Goal: Information Seeking & Learning: Learn about a topic

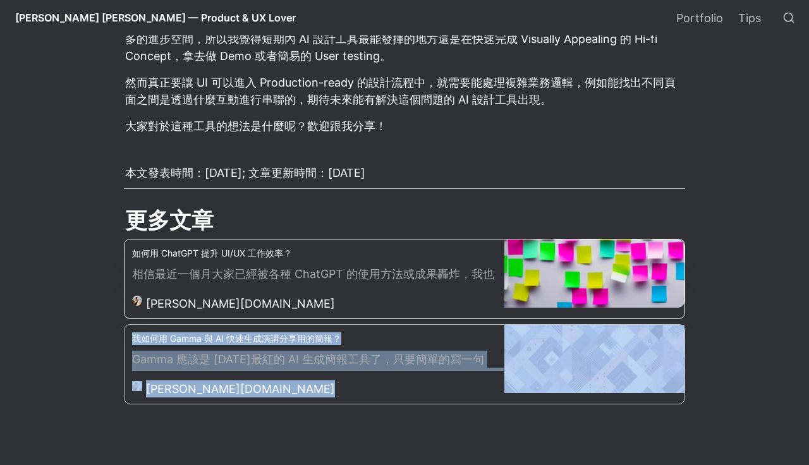
scroll to position [4218, 0]
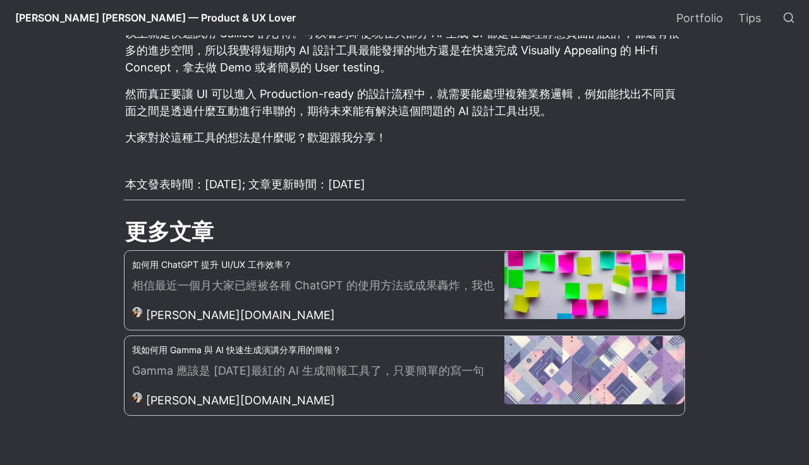
click at [189, 216] on h2 "更多文章" at bounding box center [404, 232] width 561 height 33
click at [92, 19] on span "[PERSON_NAME] — Product & UX Lover" at bounding box center [155, 17] width 281 height 13
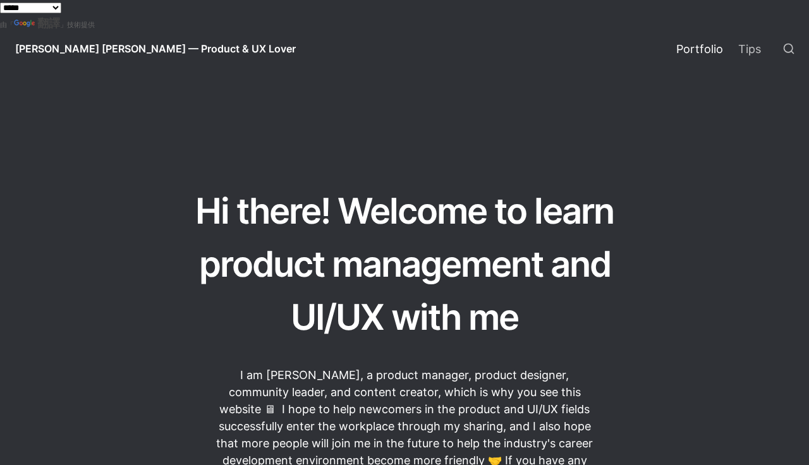
click at [715, 42] on link "Portfolio" at bounding box center [700, 48] width 62 height 35
click at [684, 47] on link "Portfolio" at bounding box center [700, 48] width 62 height 35
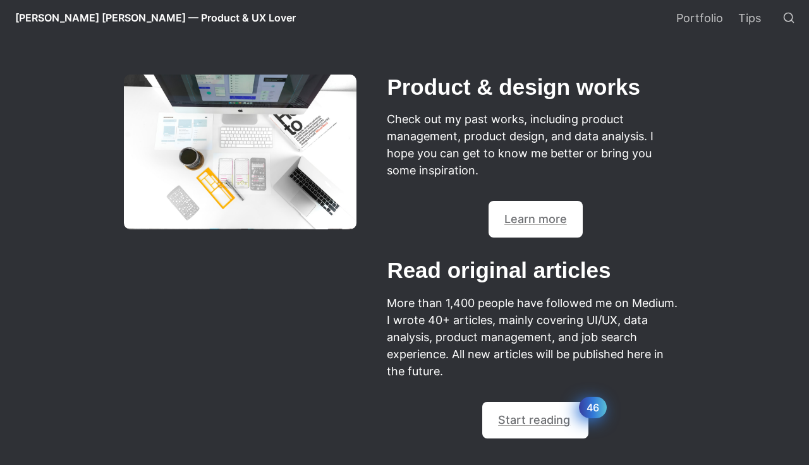
scroll to position [488, 0]
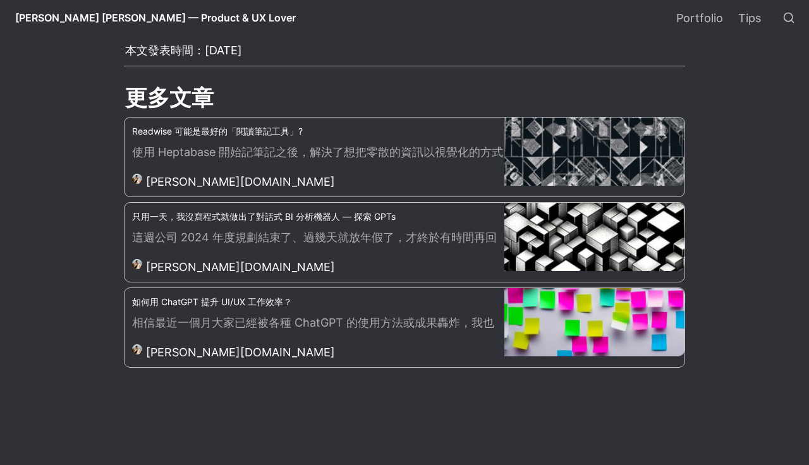
scroll to position [2460, 0]
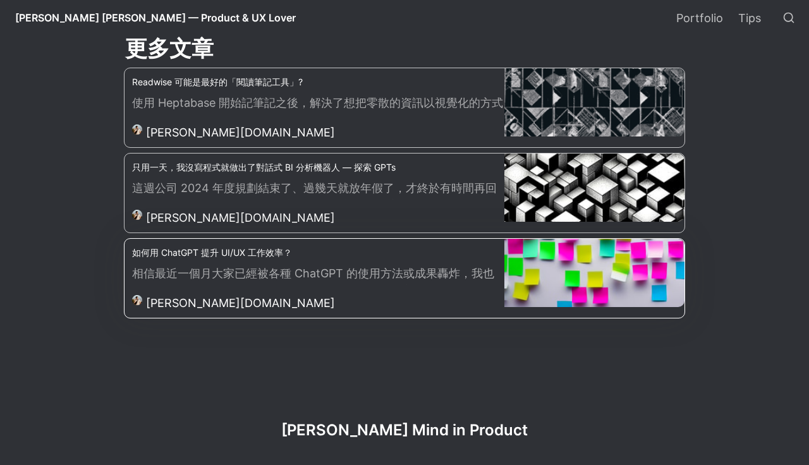
click at [298, 265] on p "相信最近一個月大家已經被各種 ChatGPT 的使用方法或成果轟炸，我也在 Medium 上有看到有人比較具體針對 UI/UX 工作情境提出了一些用法，其中一…" at bounding box center [318, 275] width 372 height 20
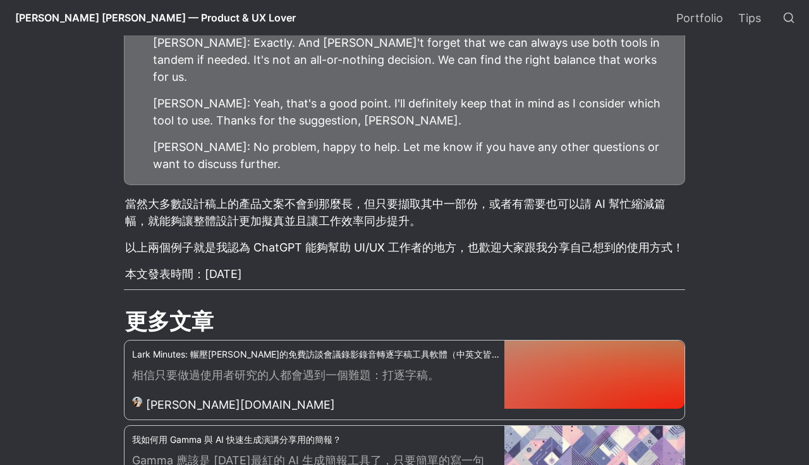
scroll to position [3423, 0]
click at [315, 341] on div "Lark Minutes: 輾壓雅婷的免費訪談會議錄影錄音轉逐字稿工具軟體（中英文皆支援） 相信只要做過使用者研究的人都會遇到一個難題：打逐字稿。 danie…" at bounding box center [315, 380] width 380 height 79
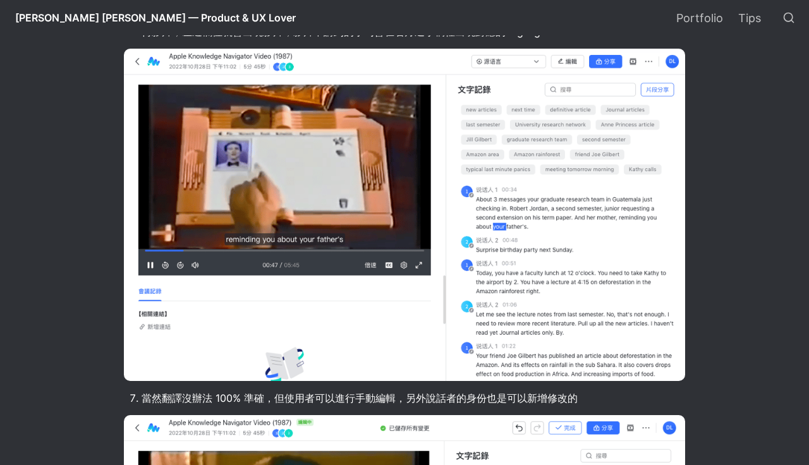
scroll to position [4857, 0]
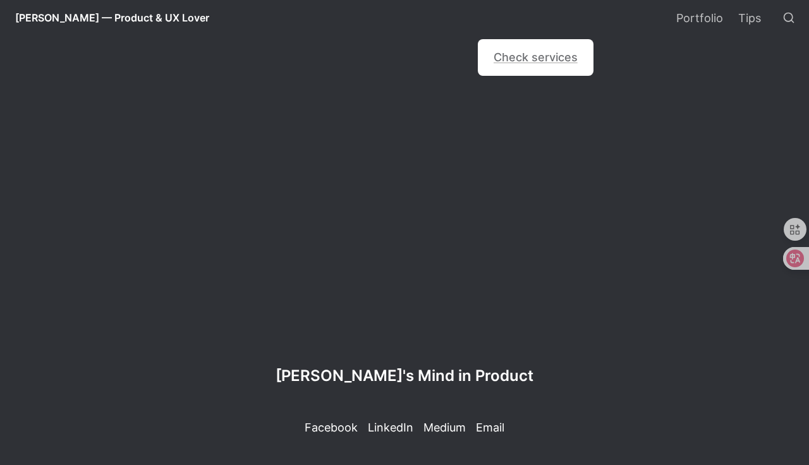
scroll to position [1183, 0]
